Goal: Task Accomplishment & Management: Use online tool/utility

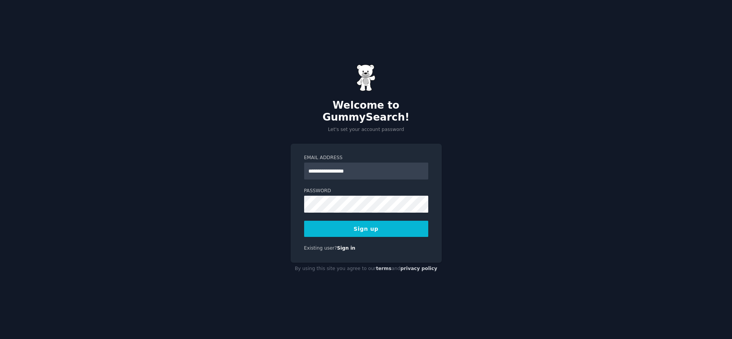
type input "**********"
click at [304, 221] on button "Sign up" at bounding box center [366, 229] width 124 height 16
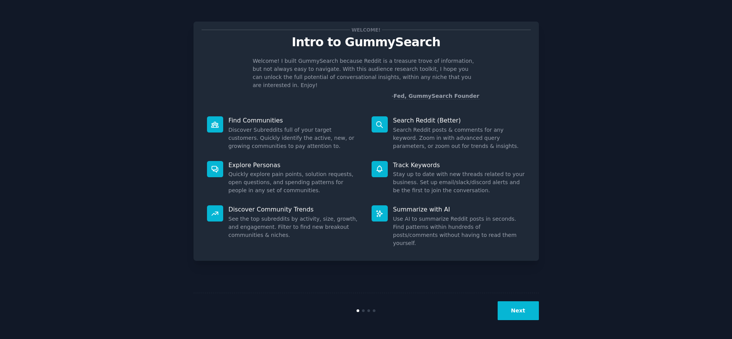
click at [518, 307] on button "Next" at bounding box center [517, 310] width 41 height 19
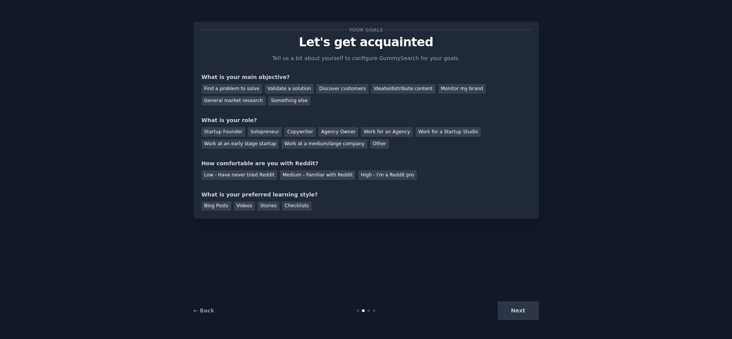
click at [526, 314] on div "Next" at bounding box center [480, 310] width 115 height 19
click at [521, 313] on div "Next" at bounding box center [480, 310] width 115 height 19
click at [386, 91] on div "Ideate/distribute content" at bounding box center [403, 89] width 64 height 10
click at [233, 90] on div "Find a problem to solve" at bounding box center [231, 89] width 60 height 10
click at [388, 90] on div "Ideate/distribute content" at bounding box center [403, 89] width 64 height 10
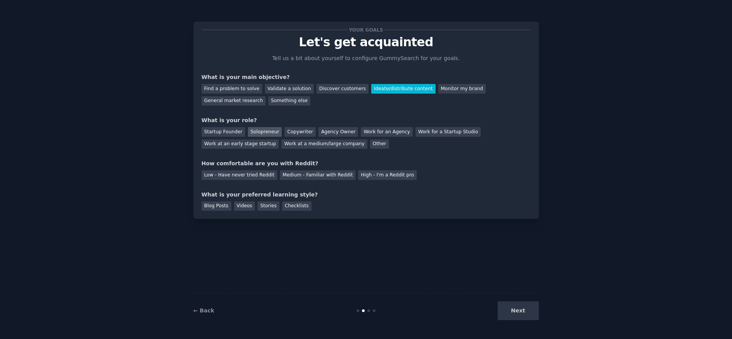
click at [266, 133] on div "Solopreneur" at bounding box center [265, 132] width 34 height 10
click at [321, 177] on div "Medium - Familiar with Reddit" at bounding box center [318, 175] width 76 height 10
click at [290, 208] on div "Checklists" at bounding box center [296, 206] width 29 height 10
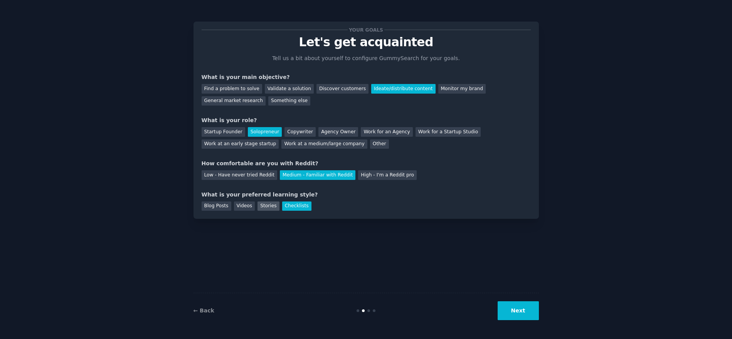
click at [257, 207] on div "Stories" at bounding box center [268, 206] width 22 height 10
click at [293, 208] on div "Checklists" at bounding box center [296, 206] width 29 height 10
click at [249, 208] on div "Videos" at bounding box center [244, 206] width 21 height 10
click at [520, 312] on button "Next" at bounding box center [517, 310] width 41 height 19
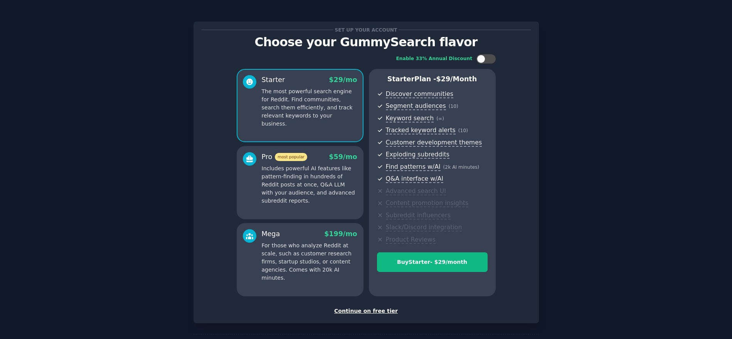
click at [372, 312] on div "Continue on free tier" at bounding box center [365, 311] width 329 height 8
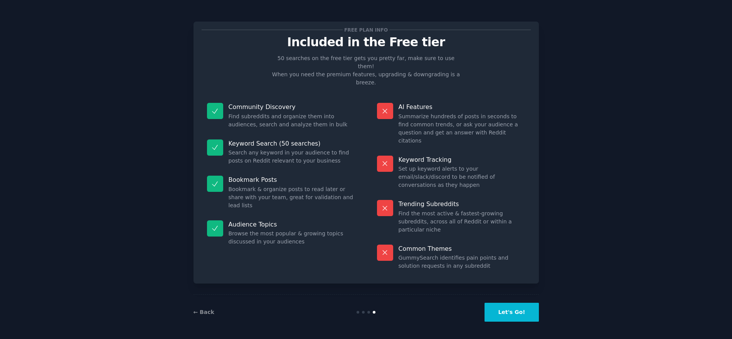
click at [508, 315] on button "Let's Go!" at bounding box center [511, 312] width 54 height 19
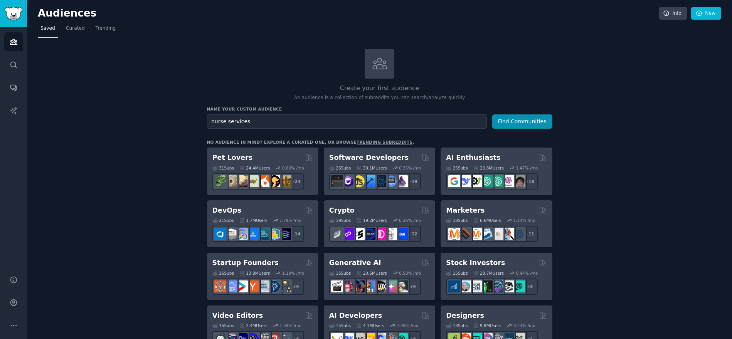
click at [226, 121] on input "nurse services" at bounding box center [347, 121] width 280 height 14
type input "nurse clinic services"
click at [492, 114] on button "Find Communities" at bounding box center [522, 121] width 60 height 14
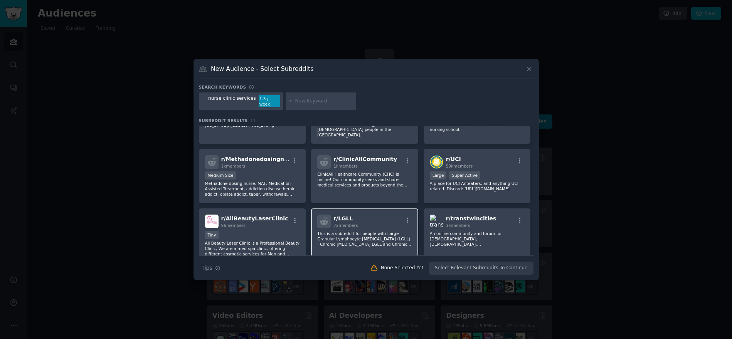
scroll to position [31, 0]
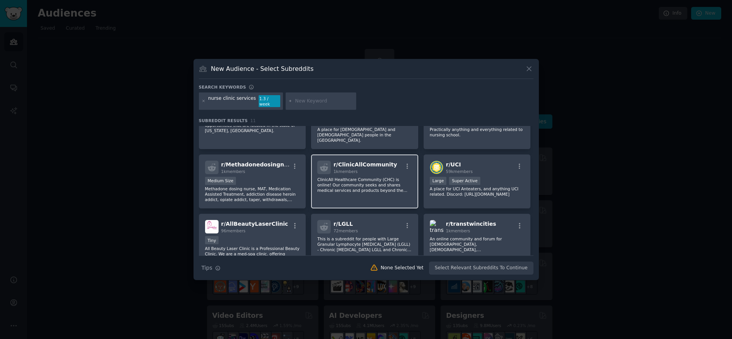
click at [368, 177] on p "ClinicAll Healthcare Community (CHC) is online! Our community seeks and shares …" at bounding box center [364, 185] width 95 height 16
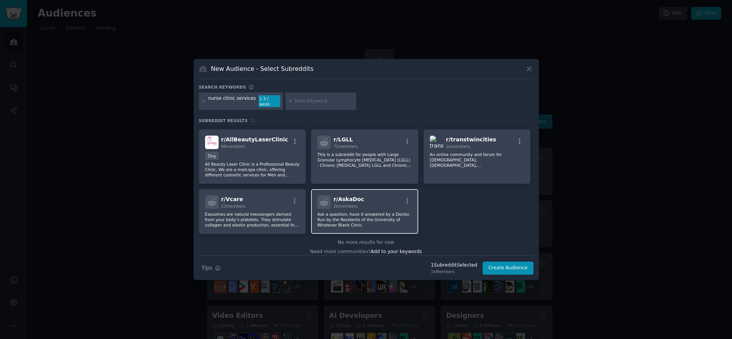
click at [350, 211] on p "Ask a question, have it answered by a Doctor. Run by the Residents of the Unive…" at bounding box center [364, 219] width 95 height 16
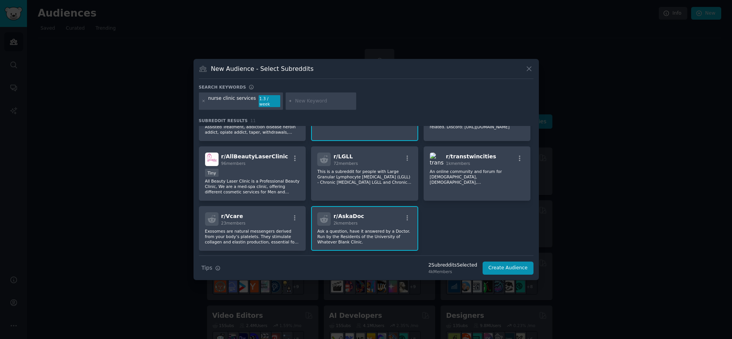
scroll to position [116, 0]
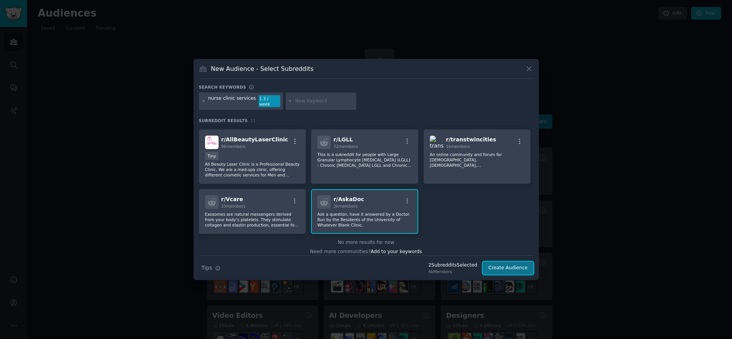
click at [512, 265] on button "Create Audience" at bounding box center [507, 268] width 51 height 13
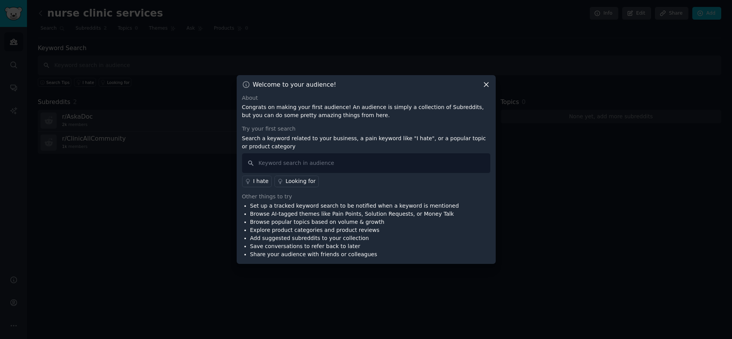
click at [304, 182] on div "Looking for" at bounding box center [300, 181] width 30 height 8
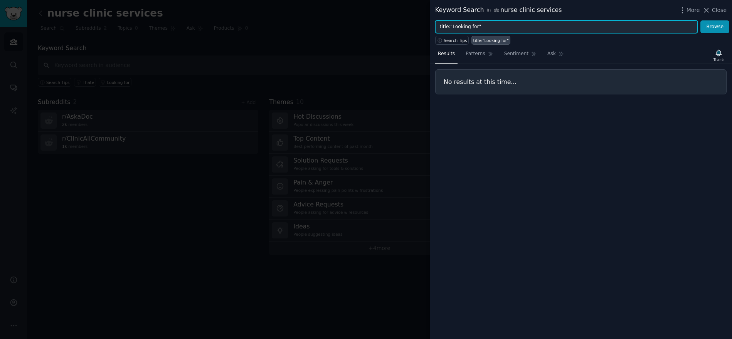
click at [490, 26] on input "title:"Looking for"" at bounding box center [566, 26] width 262 height 13
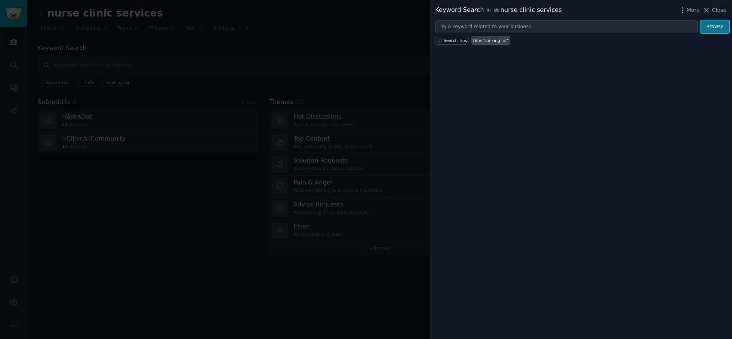
click at [721, 30] on button "Browse" at bounding box center [714, 26] width 29 height 13
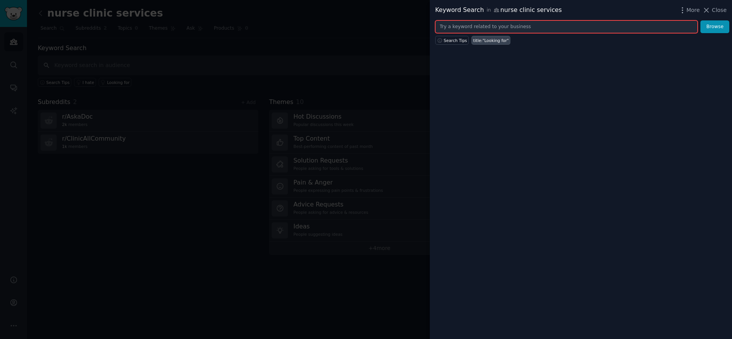
click at [469, 23] on input "text" at bounding box center [566, 26] width 262 height 13
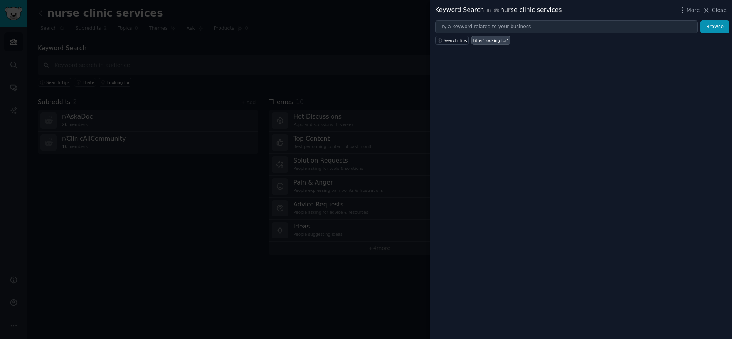
click at [185, 119] on div at bounding box center [366, 169] width 732 height 339
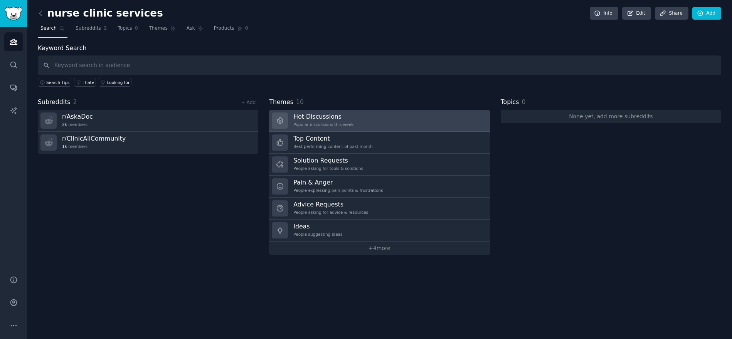
click at [371, 123] on link "Hot Discussions Popular discussions this week" at bounding box center [379, 121] width 220 height 22
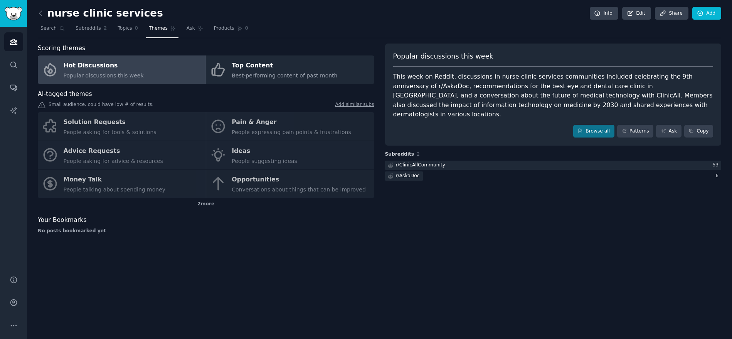
click at [103, 127] on div "Solution Requests People asking for tools & solutions Pain & Anger People expre…" at bounding box center [206, 155] width 336 height 86
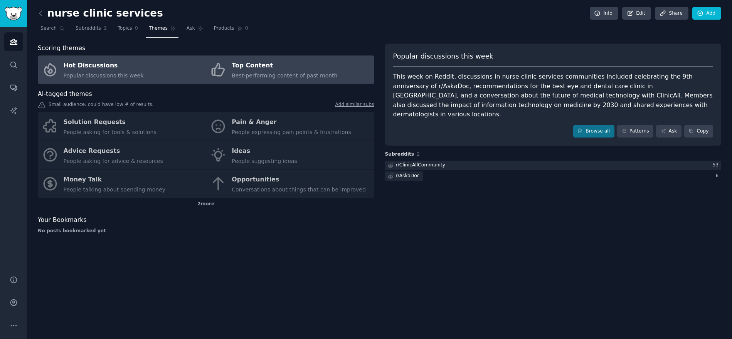
click at [296, 72] on span "Best-performing content of past month" at bounding box center [285, 75] width 106 height 6
